Goal: Transaction & Acquisition: Purchase product/service

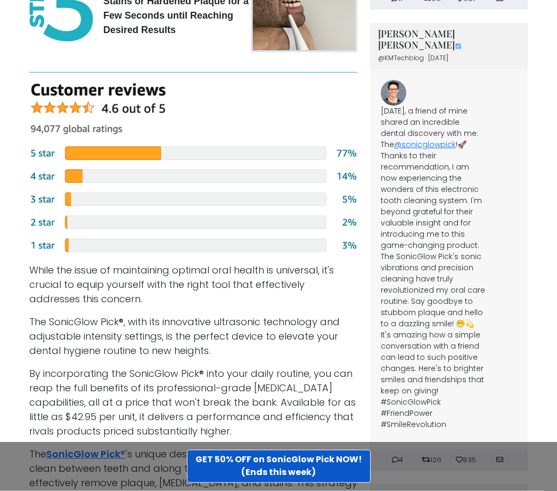
scroll to position [2954, 0]
click at [46, 207] on img at bounding box center [193, 168] width 328 height 171
click at [48, 205] on img at bounding box center [193, 168] width 328 height 171
click at [345, 483] on link "GET 50% OFF on SonicGlow Pick NOW! (Ends this week)" at bounding box center [279, 466] width 184 height 33
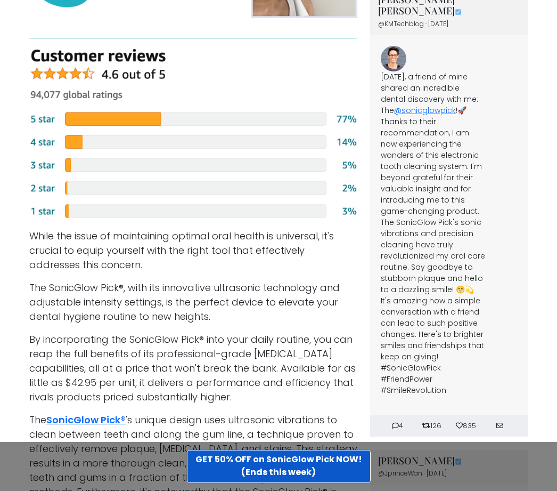
click at [45, 169] on img at bounding box center [193, 134] width 328 height 171
click at [153, 166] on img at bounding box center [193, 134] width 328 height 171
click at [58, 168] on img at bounding box center [193, 134] width 328 height 171
click at [47, 168] on img at bounding box center [193, 134] width 328 height 171
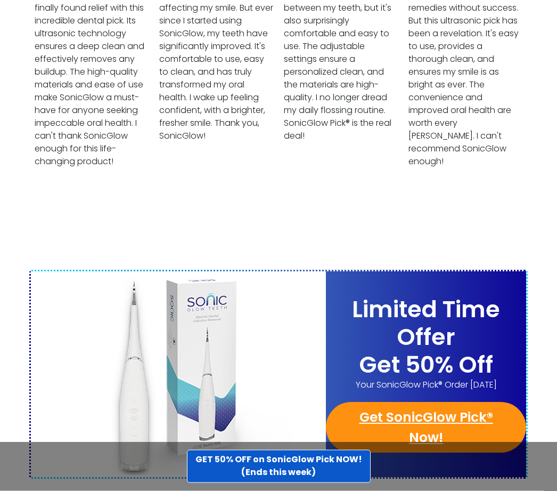
scroll to position [4031, 0]
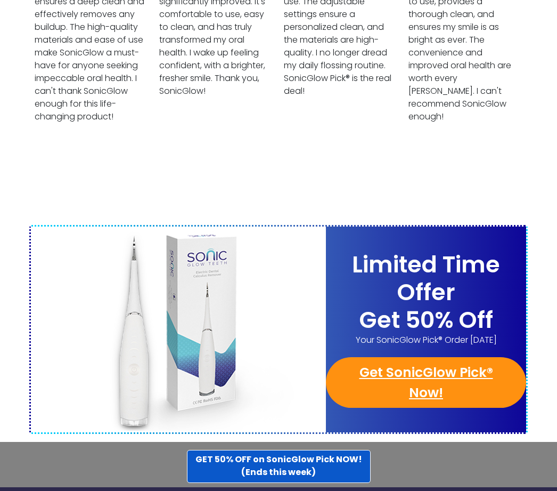
click at [425, 357] on link "Get SonicGlow Pick® Now!" at bounding box center [426, 382] width 200 height 51
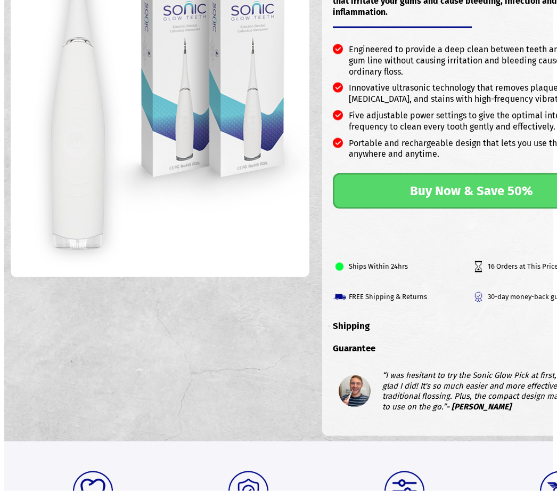
scroll to position [156, 0]
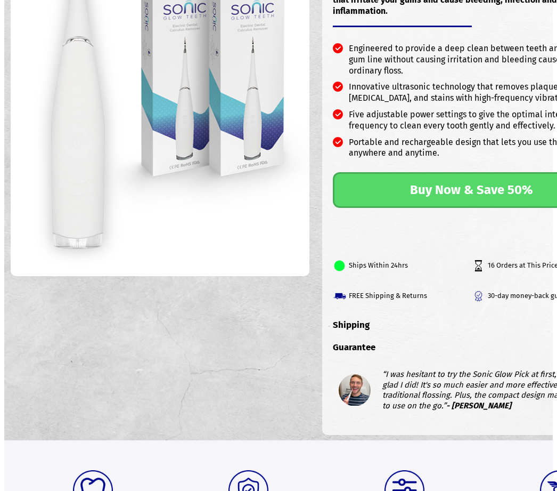
click at [531, 342] on h3 "Shipping" at bounding box center [472, 330] width 278 height 22
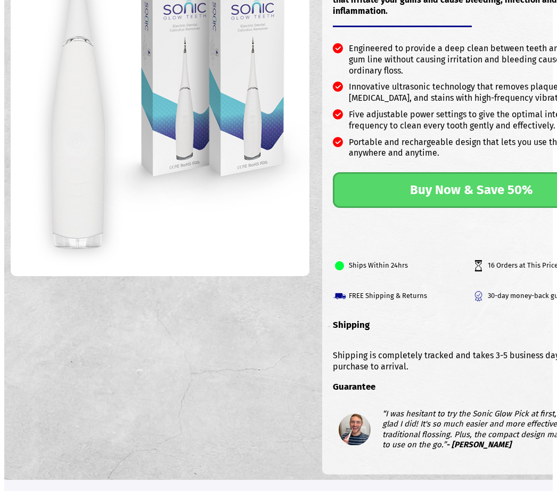
click at [531, 342] on h3 "Shipping" at bounding box center [472, 330] width 278 height 22
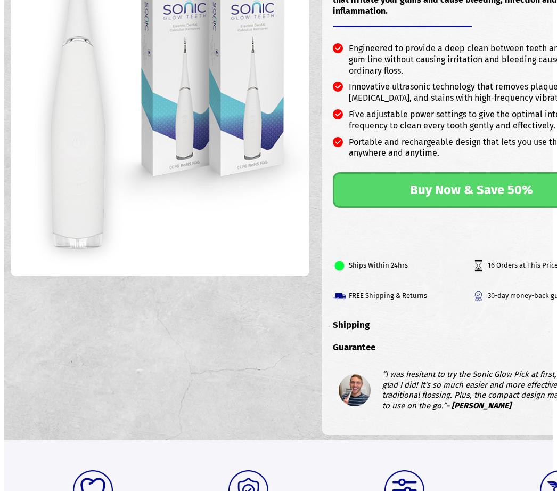
click at [532, 342] on h3 "Shipping" at bounding box center [472, 330] width 278 height 22
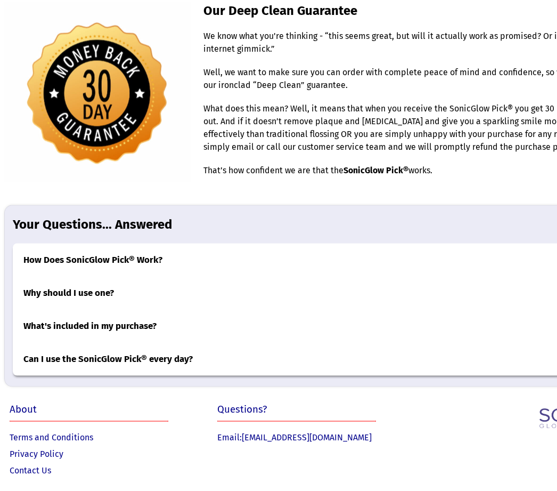
scroll to position [3262, 0]
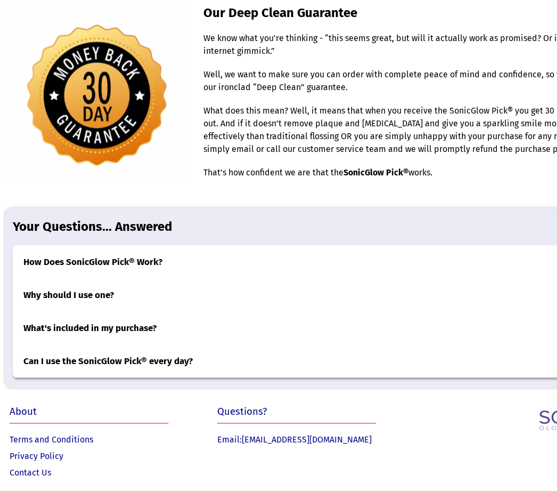
click at [526, 279] on h3 "How Does SonicGlow Pick® Work?" at bounding box center [316, 262] width 606 height 33
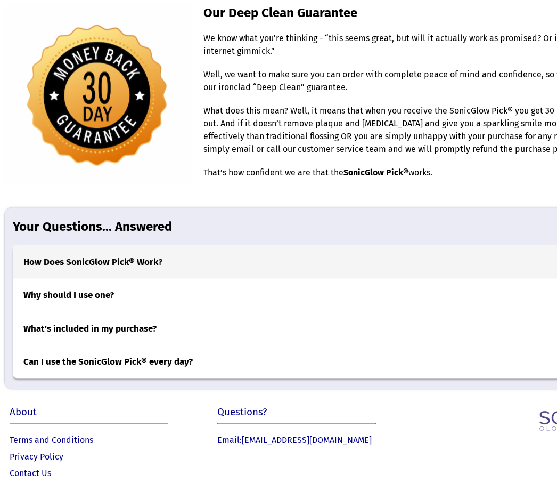
scroll to position [3263, 0]
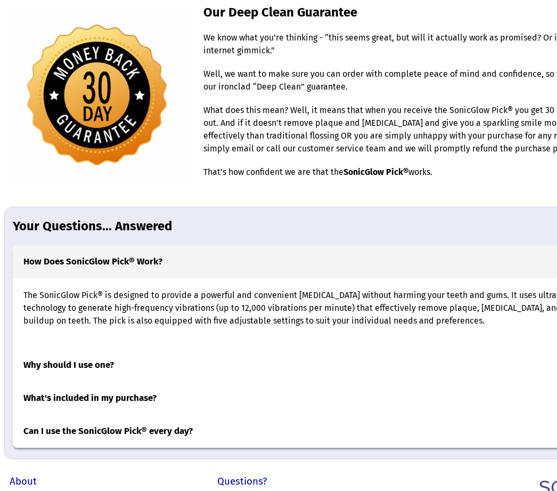
click at [102, 382] on h3 "Why should I use one?" at bounding box center [316, 364] width 606 height 33
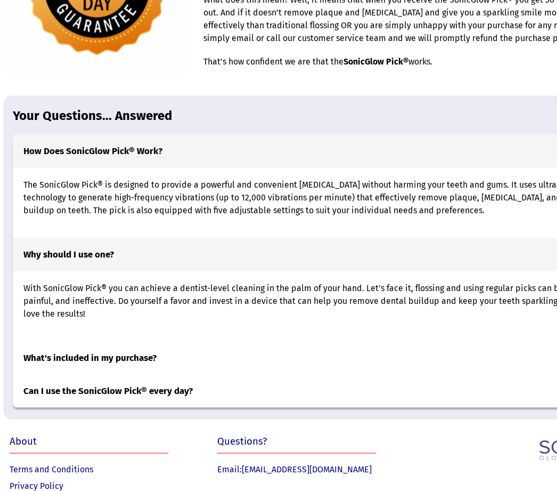
scroll to position [3418, 0]
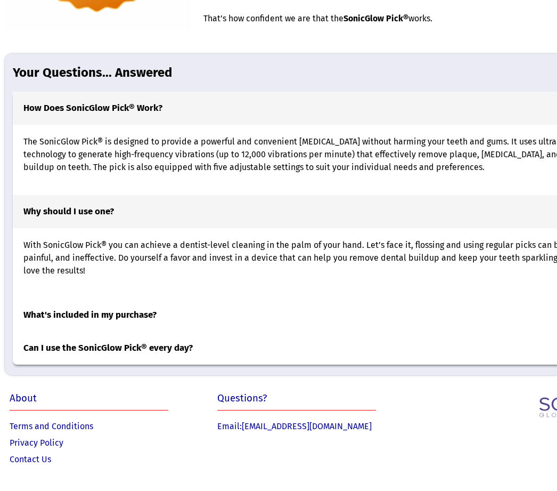
click at [141, 331] on h3 "What's included in my purchase?" at bounding box center [316, 314] width 606 height 33
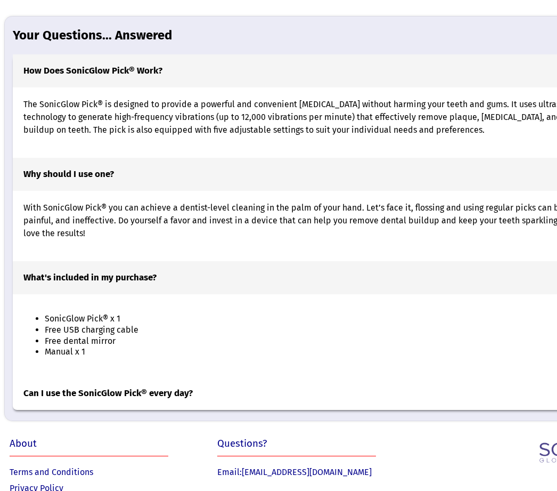
scroll to position [3499, 0]
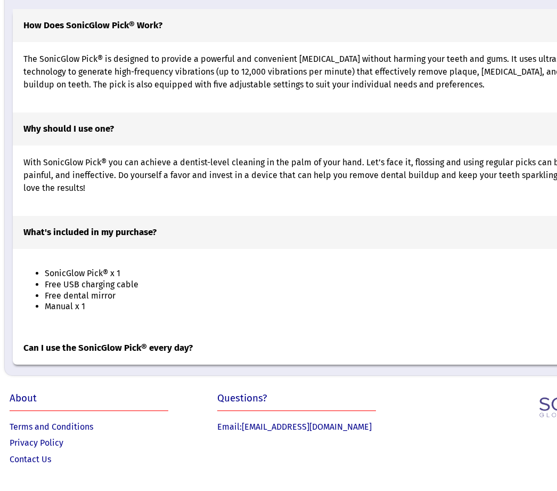
click at [170, 364] on h3 "Can I use the SonicGlow Pick® every day?" at bounding box center [316, 347] width 606 height 33
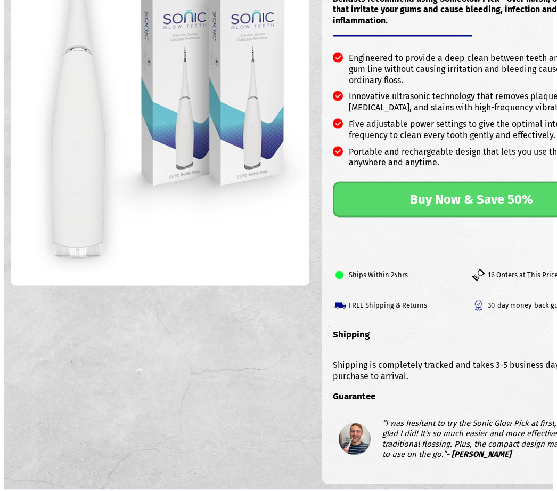
scroll to position [0, 0]
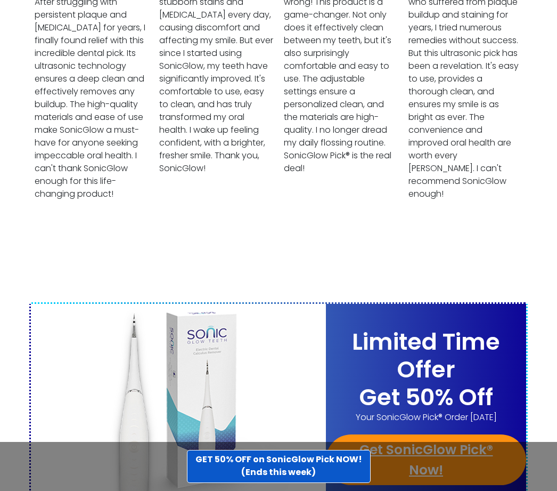
scroll to position [4031, 0]
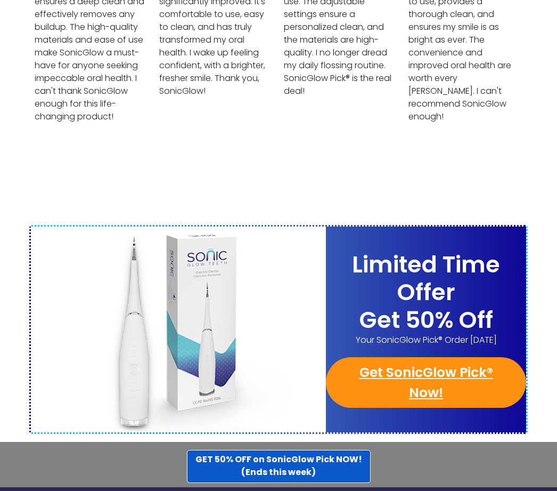
click at [428, 357] on link "Get SonicGlow Pick® Now!" at bounding box center [426, 382] width 200 height 51
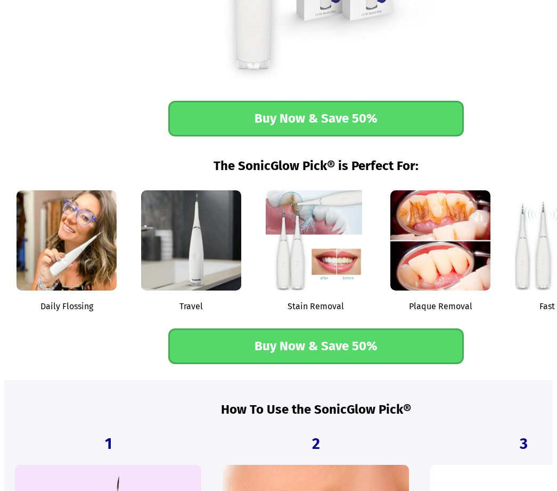
scroll to position [1443, 0]
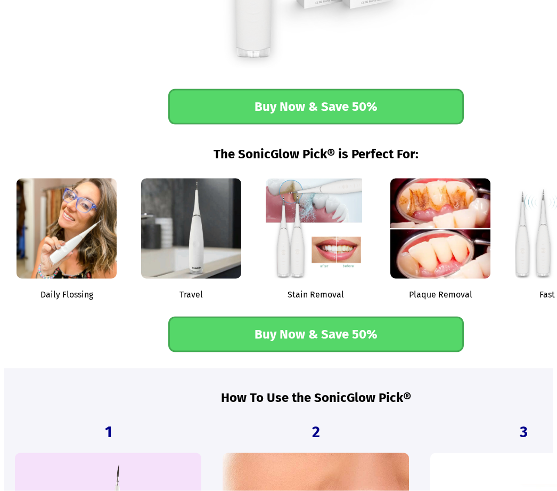
click at [333, 125] on link "Buy Now & Save 50%" at bounding box center [316, 107] width 296 height 36
